Goal: Entertainment & Leisure: Browse casually

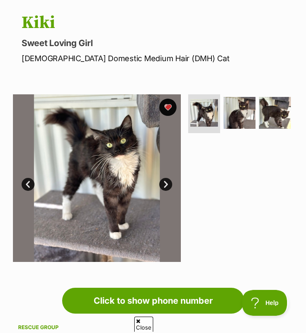
scroll to position [87, 0]
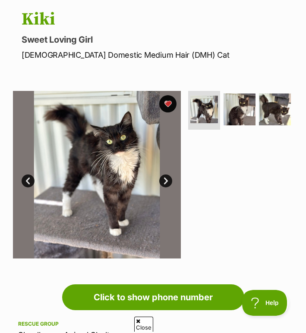
click at [98, 179] on img at bounding box center [97, 175] width 168 height 168
click at [113, 170] on img at bounding box center [97, 175] width 168 height 168
click at [113, 169] on img at bounding box center [97, 175] width 168 height 168
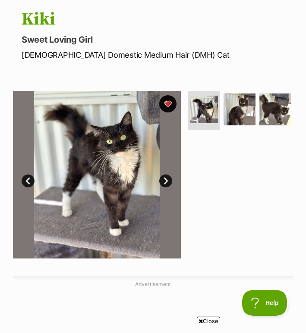
scroll to position [91, 0]
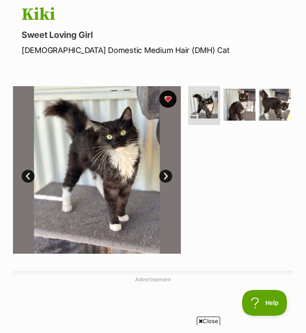
click at [130, 173] on img at bounding box center [97, 170] width 168 height 168
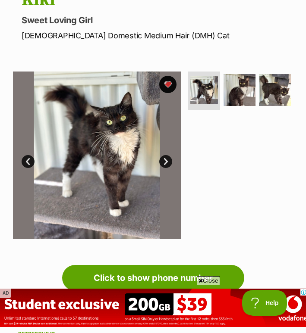
scroll to position [106, 0]
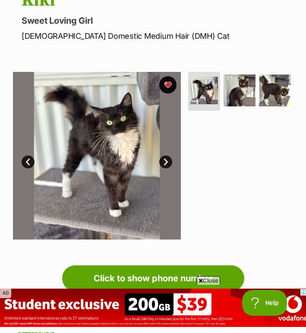
click at [172, 163] on img at bounding box center [97, 156] width 168 height 168
click at [170, 164] on link "Next" at bounding box center [165, 162] width 13 height 13
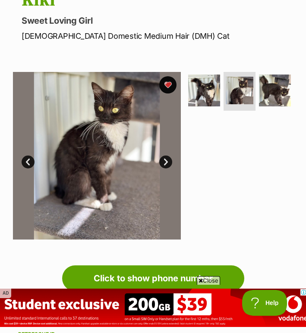
click at [170, 164] on link "Next" at bounding box center [165, 162] width 13 height 13
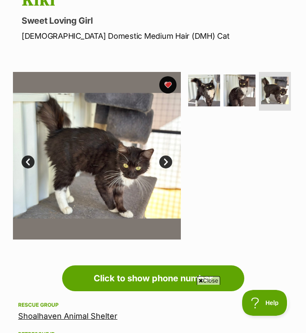
click at [25, 165] on link "Prev" at bounding box center [28, 162] width 13 height 13
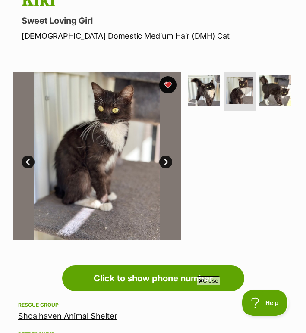
click at [25, 165] on link "Prev" at bounding box center [28, 162] width 13 height 13
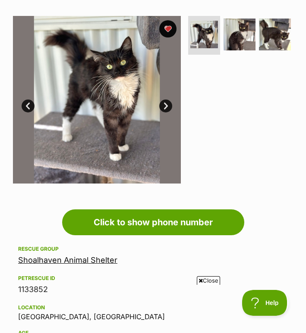
scroll to position [0, 0]
